Goal: Task Accomplishment & Management: Manage account settings

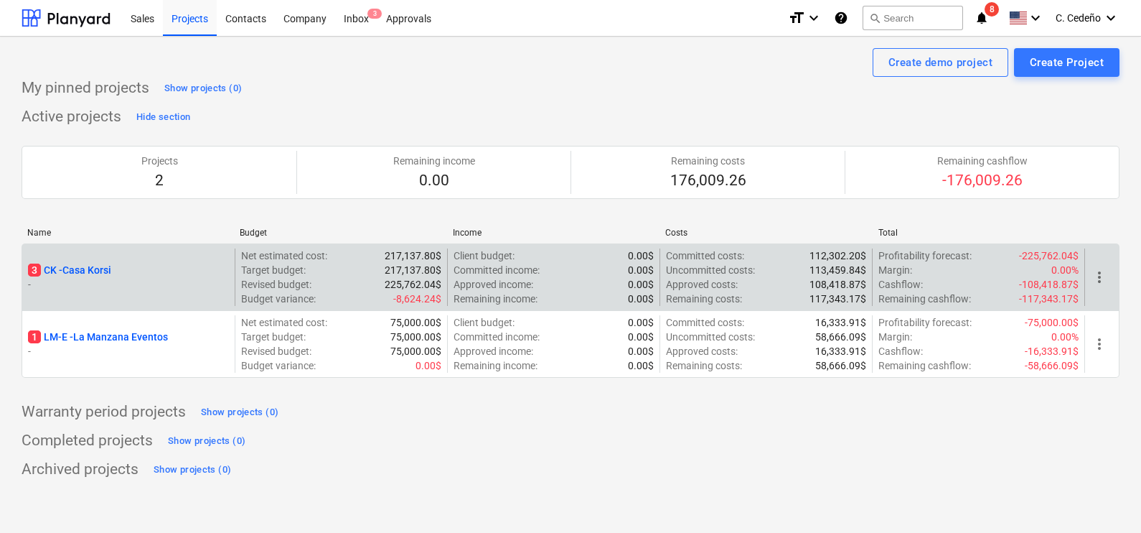
click at [91, 268] on p "3 CK - Casa Korsi" at bounding box center [69, 270] width 83 height 14
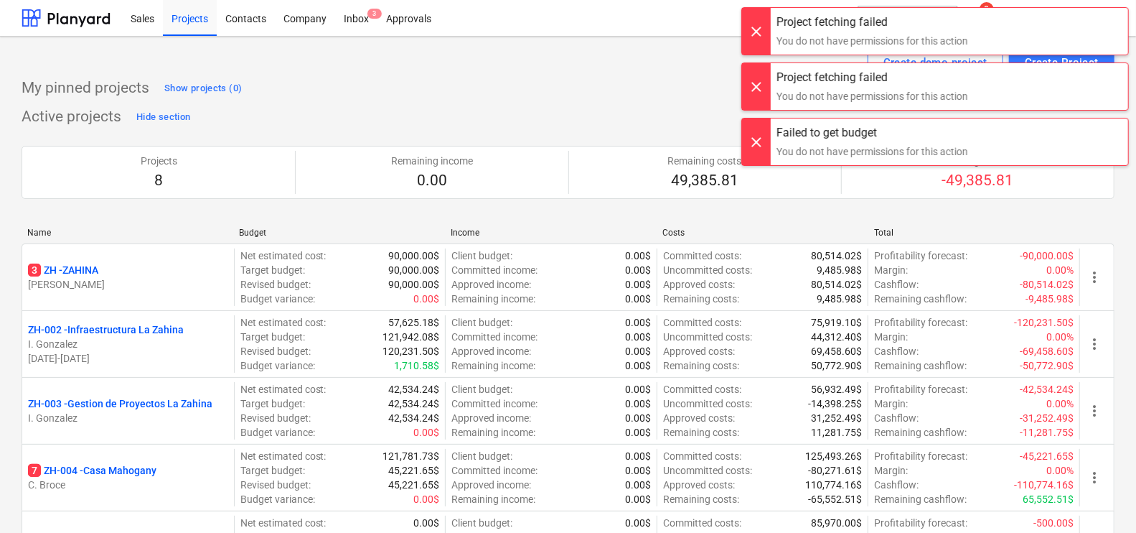
click at [481, 97] on div "My pinned projects Show projects (0)" at bounding box center [568, 88] width 1093 height 23
click at [764, 29] on div at bounding box center [756, 31] width 29 height 47
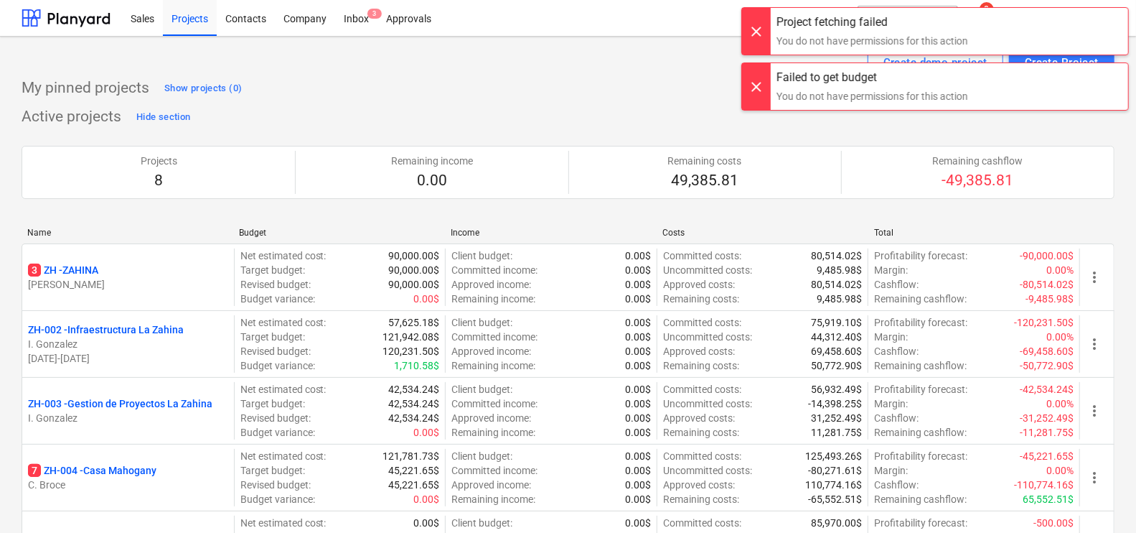
click at [761, 38] on div at bounding box center [756, 31] width 29 height 47
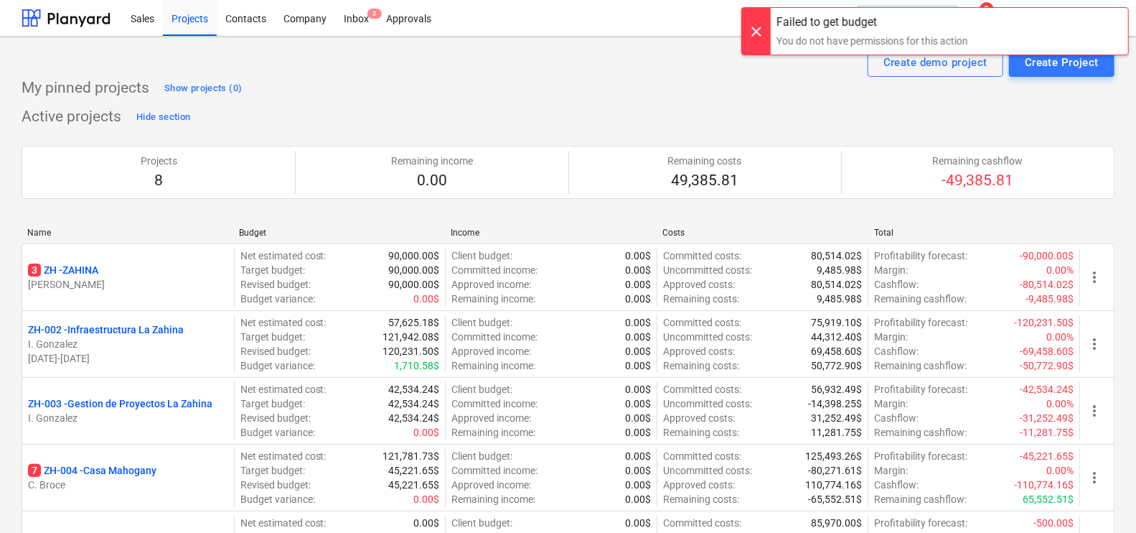
click at [757, 35] on div at bounding box center [756, 31] width 29 height 47
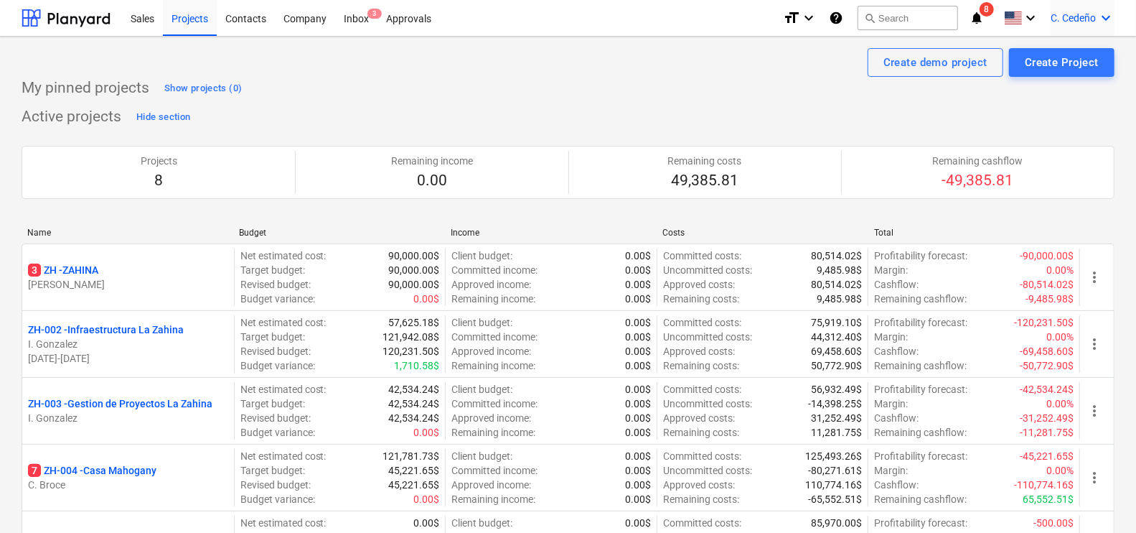
click at [1109, 20] on icon "keyboard_arrow_down" at bounding box center [1105, 17] width 17 height 17
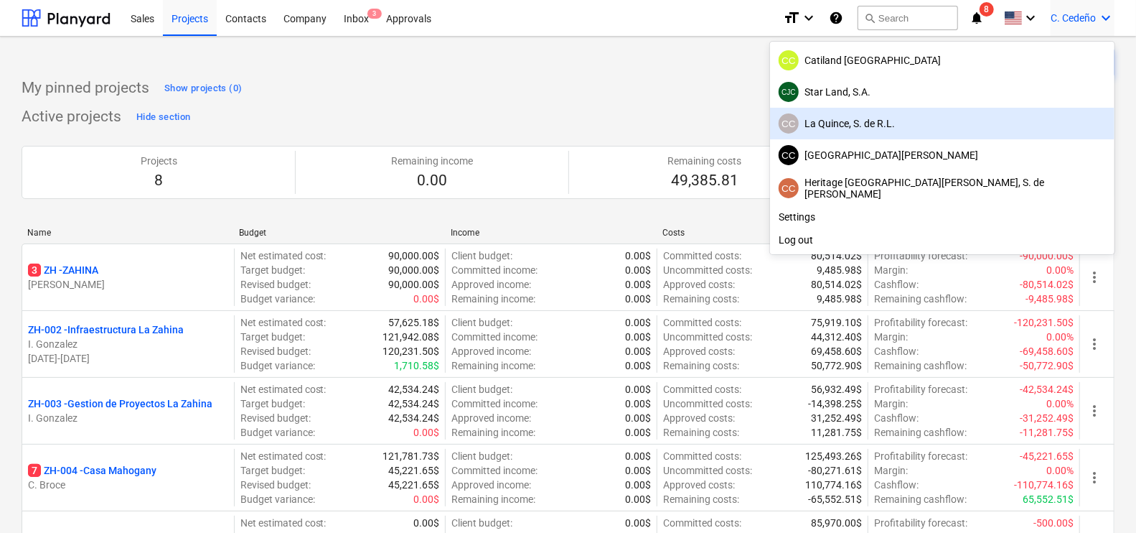
click at [1005, 120] on div "CC La Quince, S. de [PERSON_NAME]" at bounding box center [942, 123] width 327 height 20
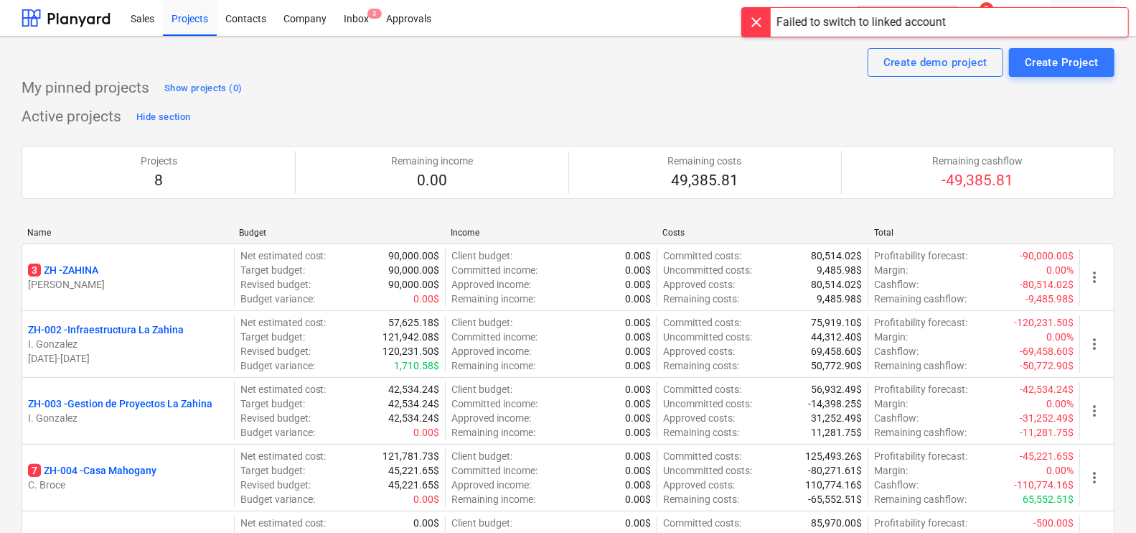
click at [768, 19] on div at bounding box center [756, 22] width 29 height 29
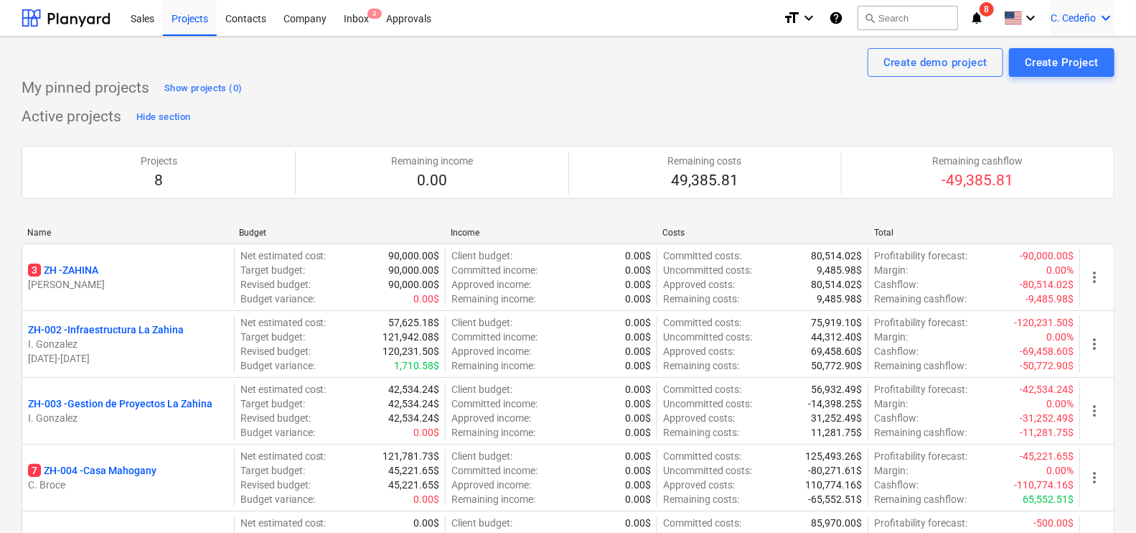
click at [1100, 11] on icon "keyboard_arrow_down" at bounding box center [1105, 17] width 17 height 17
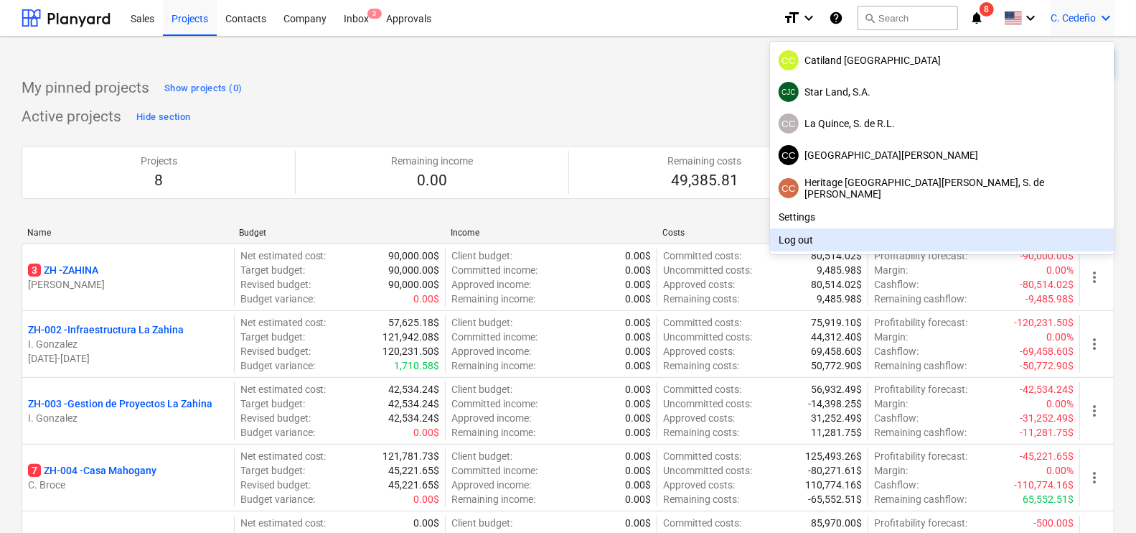
click at [950, 236] on div "Log out" at bounding box center [942, 239] width 344 height 23
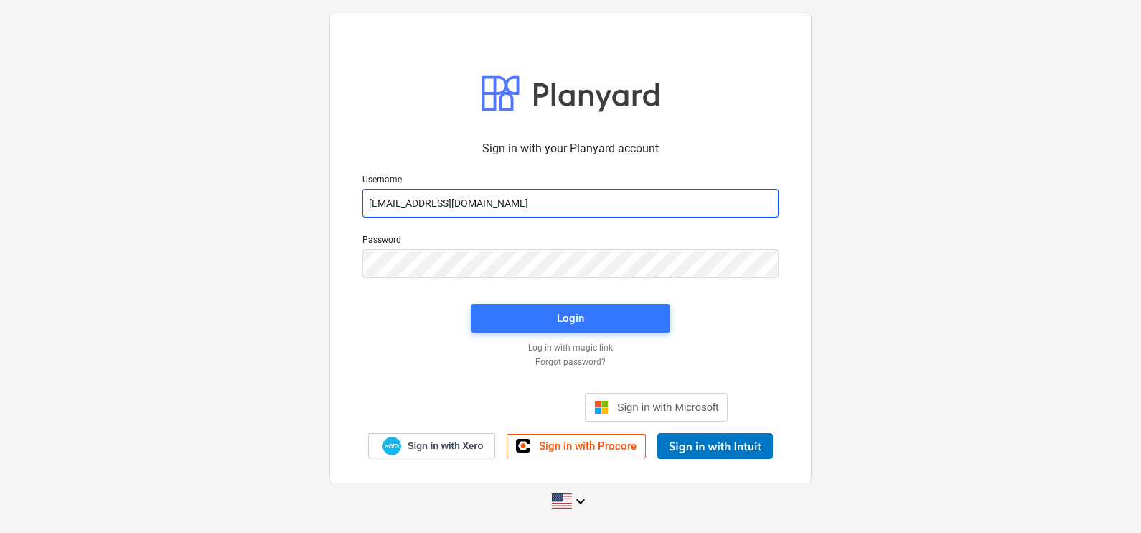
click at [607, 209] on input "[EMAIL_ADDRESS][DOMAIN_NAME]" at bounding box center [570, 203] width 416 height 29
type input "[EMAIL_ADDRESS][DOMAIN_NAME]"
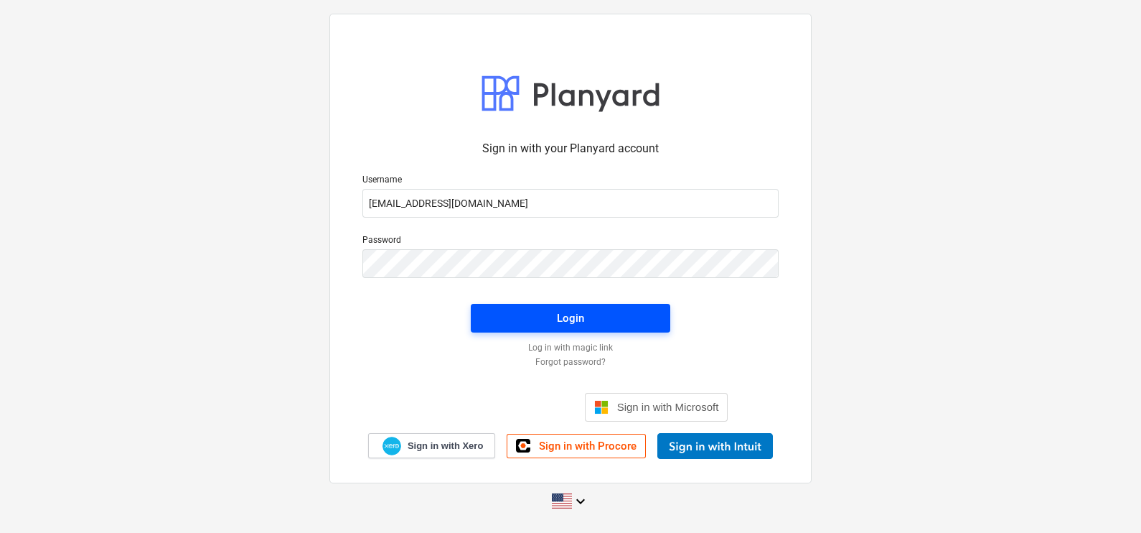
click at [517, 311] on span "Login" at bounding box center [570, 318] width 165 height 19
